Goal: Check status

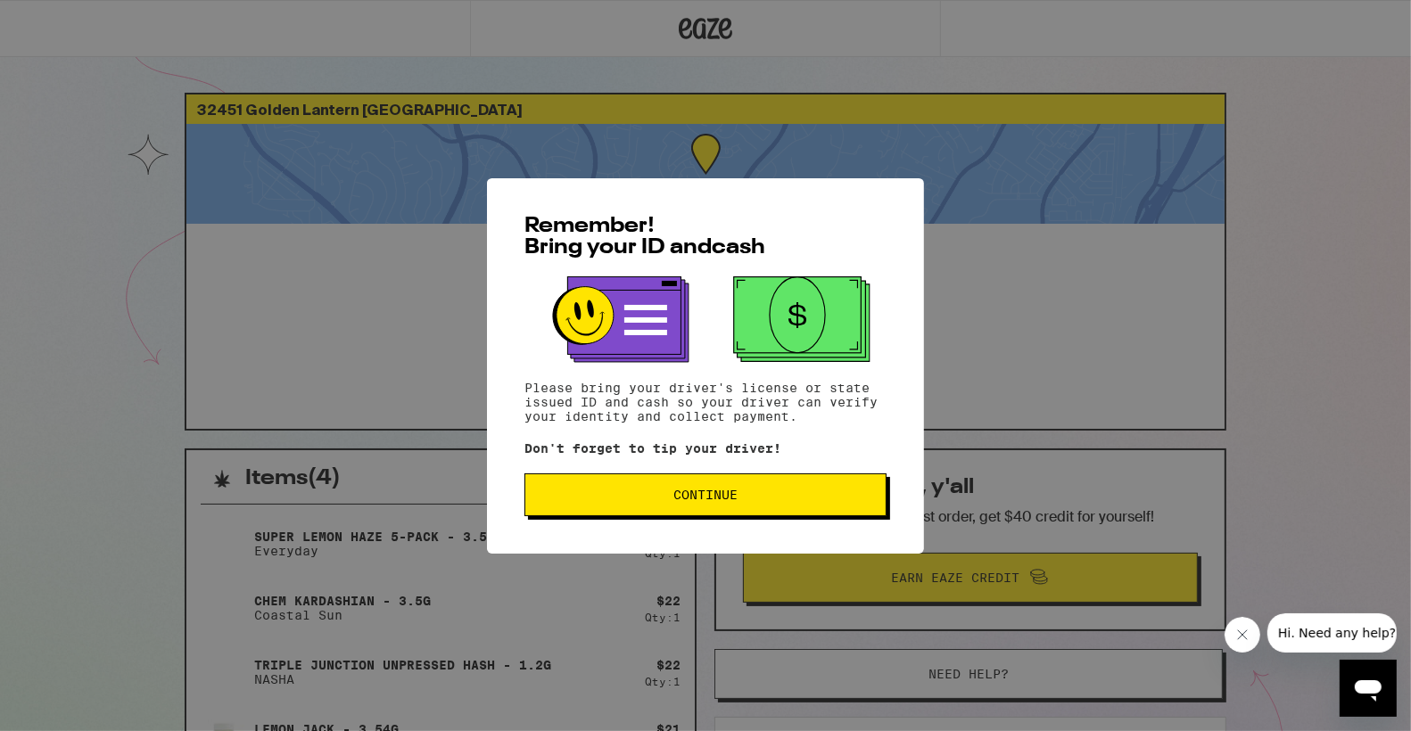
click at [703, 509] on button "Continue" at bounding box center [705, 495] width 362 height 43
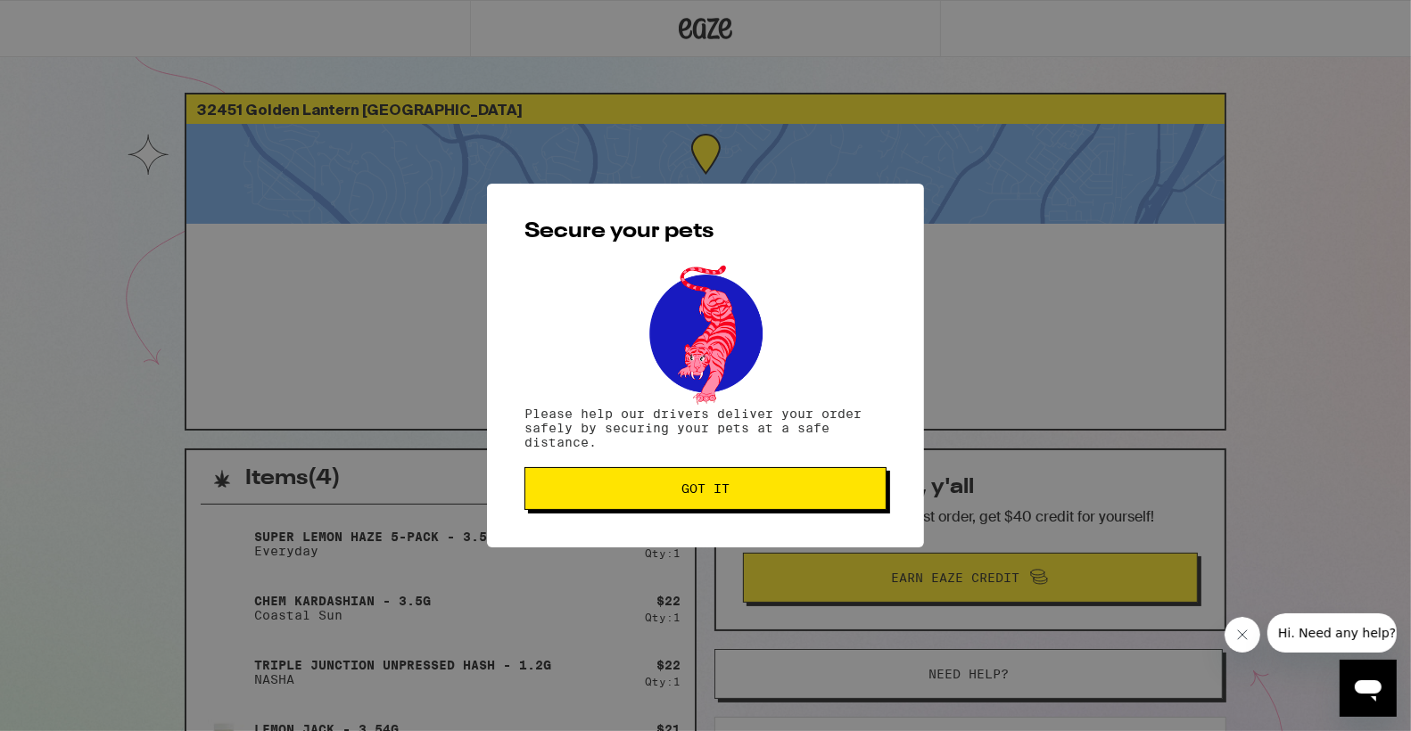
click at [703, 507] on button "Got it" at bounding box center [705, 488] width 362 height 43
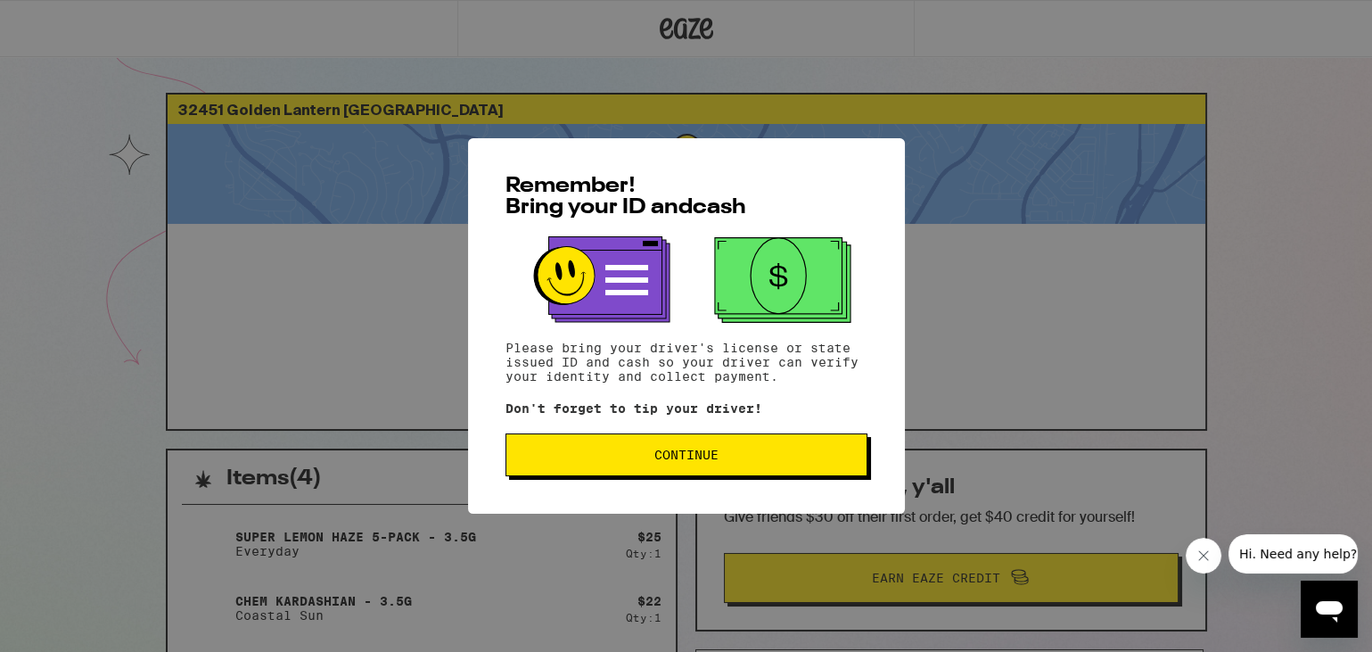
click at [619, 450] on button "Continue" at bounding box center [687, 454] width 362 height 43
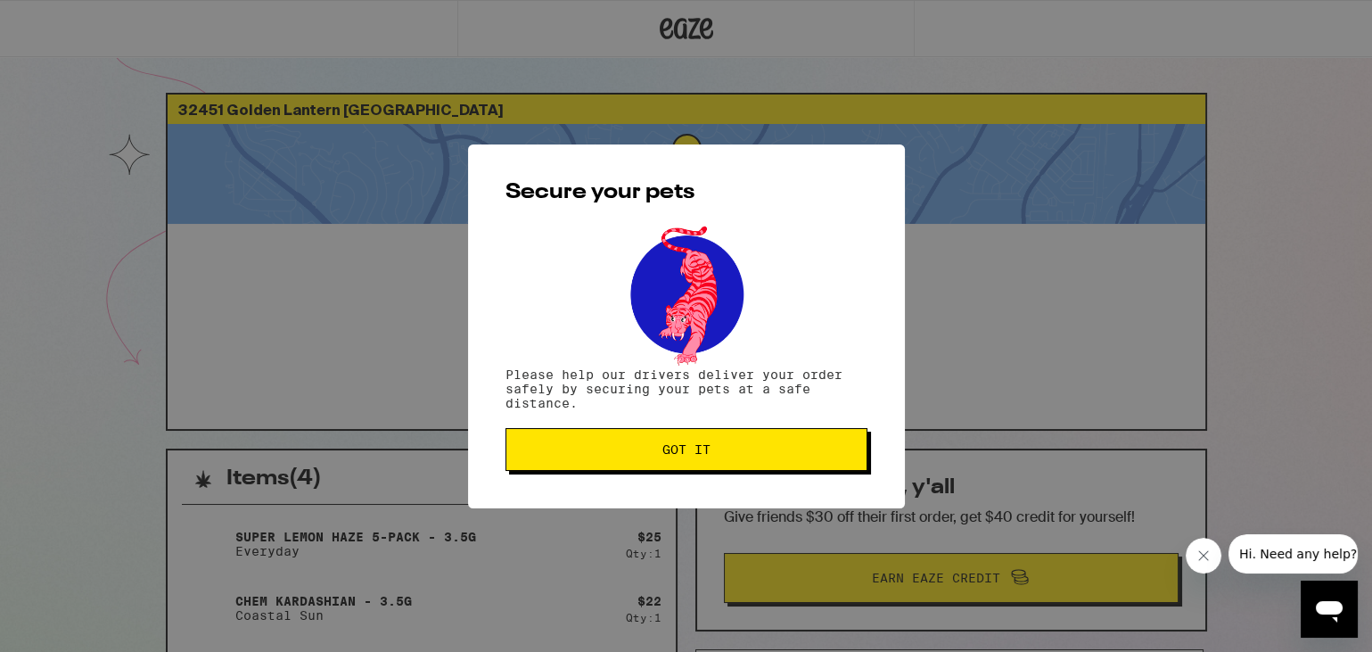
click at [619, 450] on span "Got it" at bounding box center [687, 449] width 332 height 12
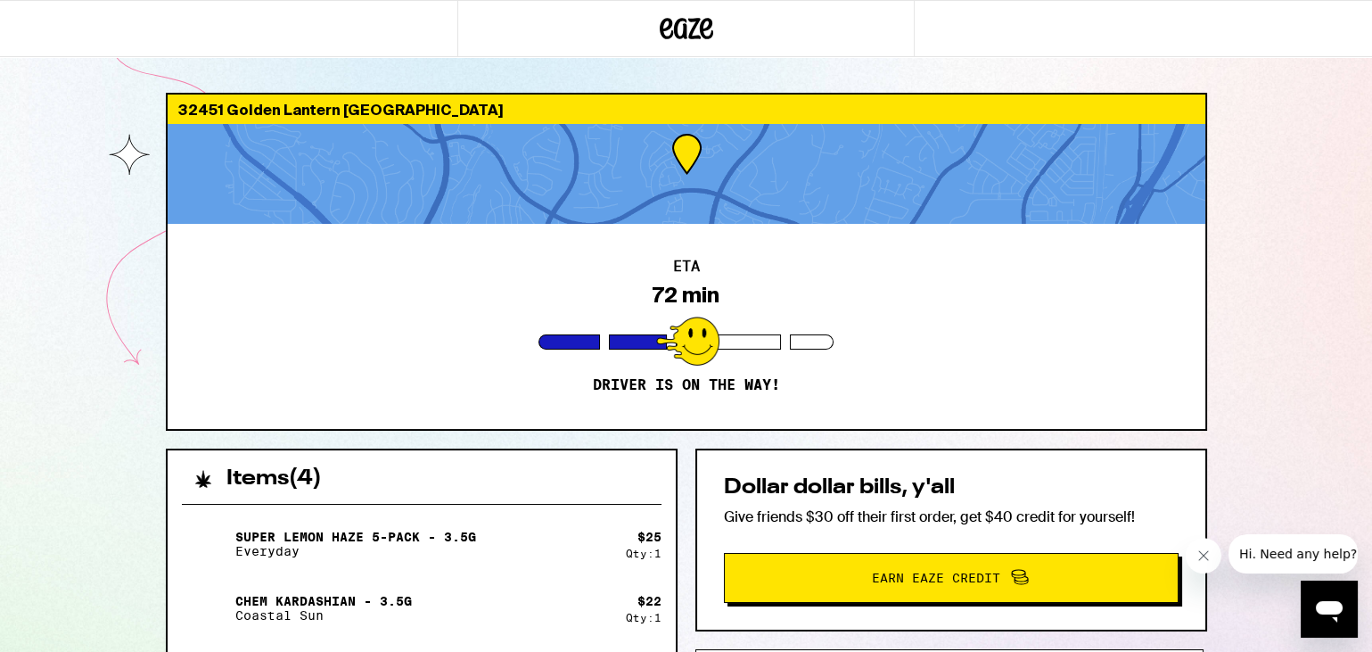
click at [512, 268] on div "ETA 72 min Driver is on the way!" at bounding box center [687, 326] width 1038 height 205
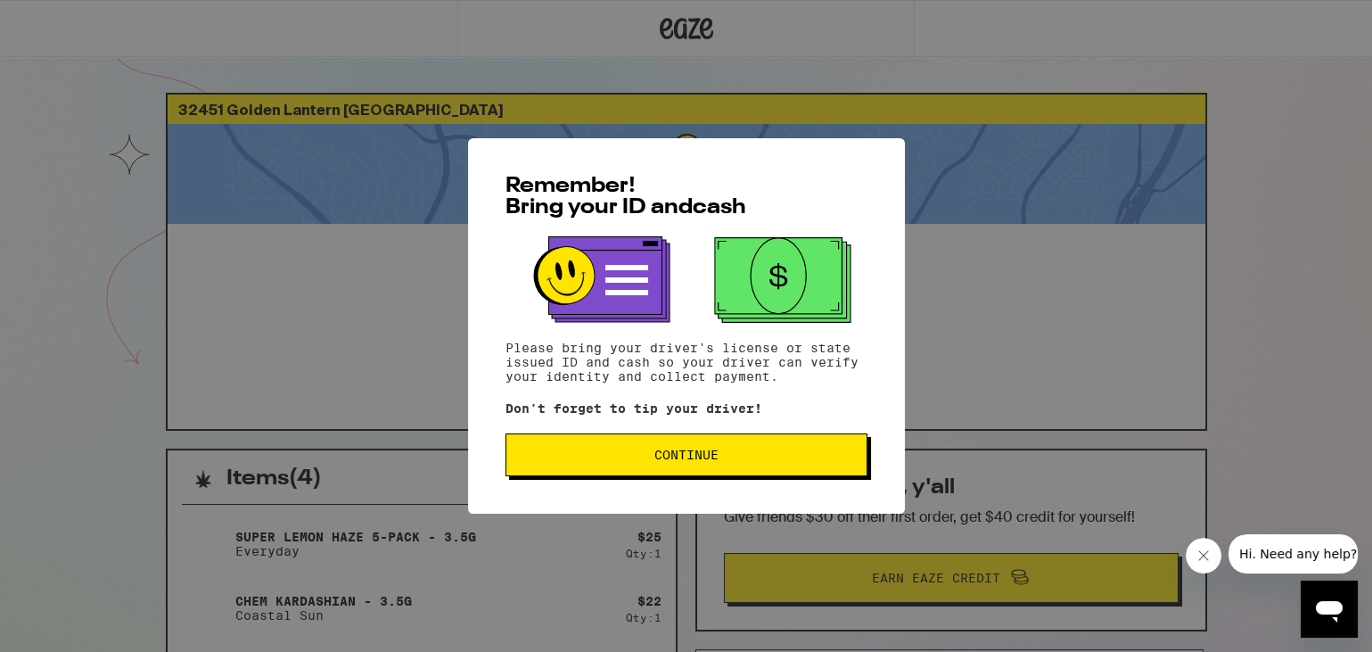
click at [552, 451] on button "Continue" at bounding box center [687, 454] width 362 height 43
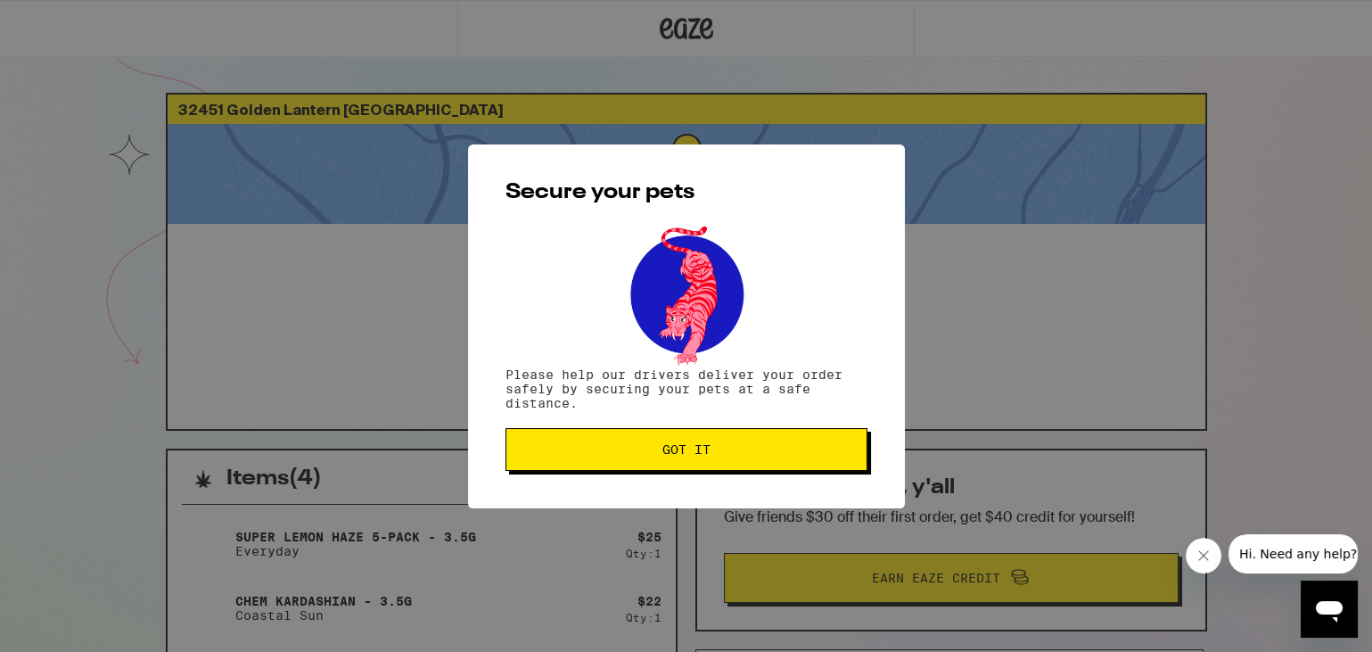
click at [552, 451] on span "Got it" at bounding box center [687, 449] width 332 height 12
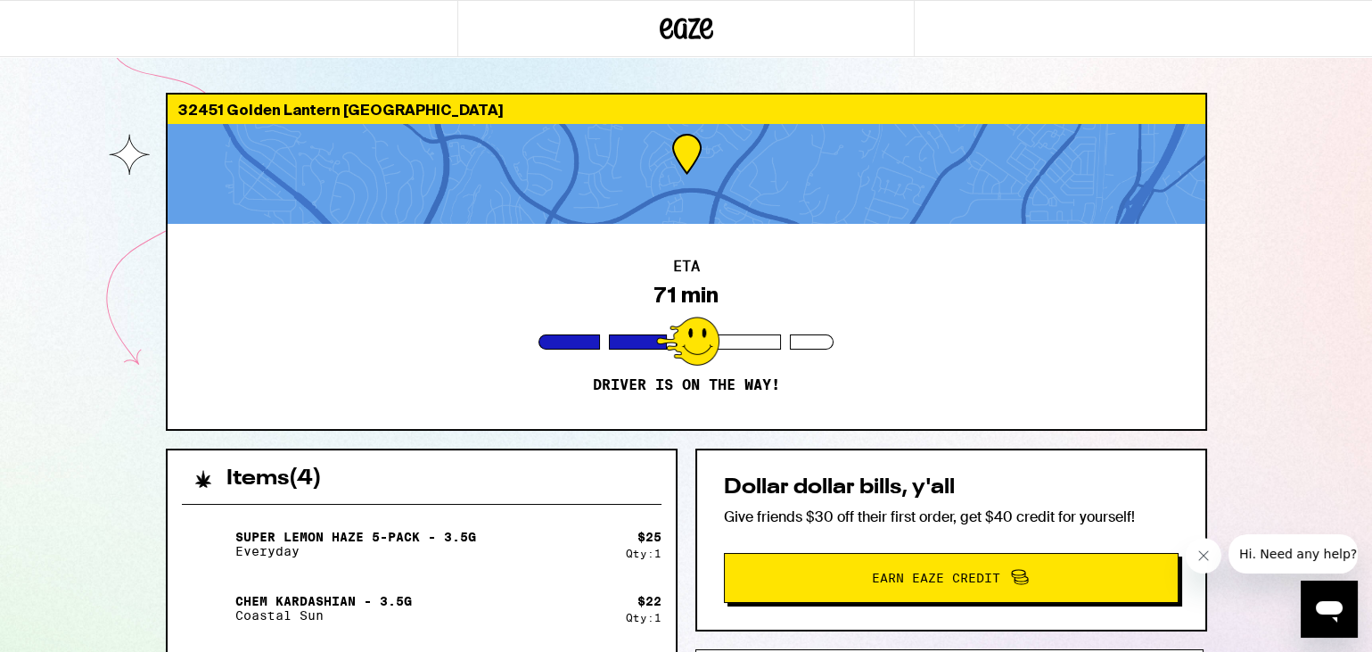
click at [439, 374] on div "ETA 71 min Driver is on the way!" at bounding box center [687, 326] width 1038 height 205
click at [83, 395] on div "32451 Golden Lantern Laguna Niguel 92677 ETA 71 min Driver is on the way! Items…" at bounding box center [686, 516] width 1372 height 1032
